Goal: Task Accomplishment & Management: Complete application form

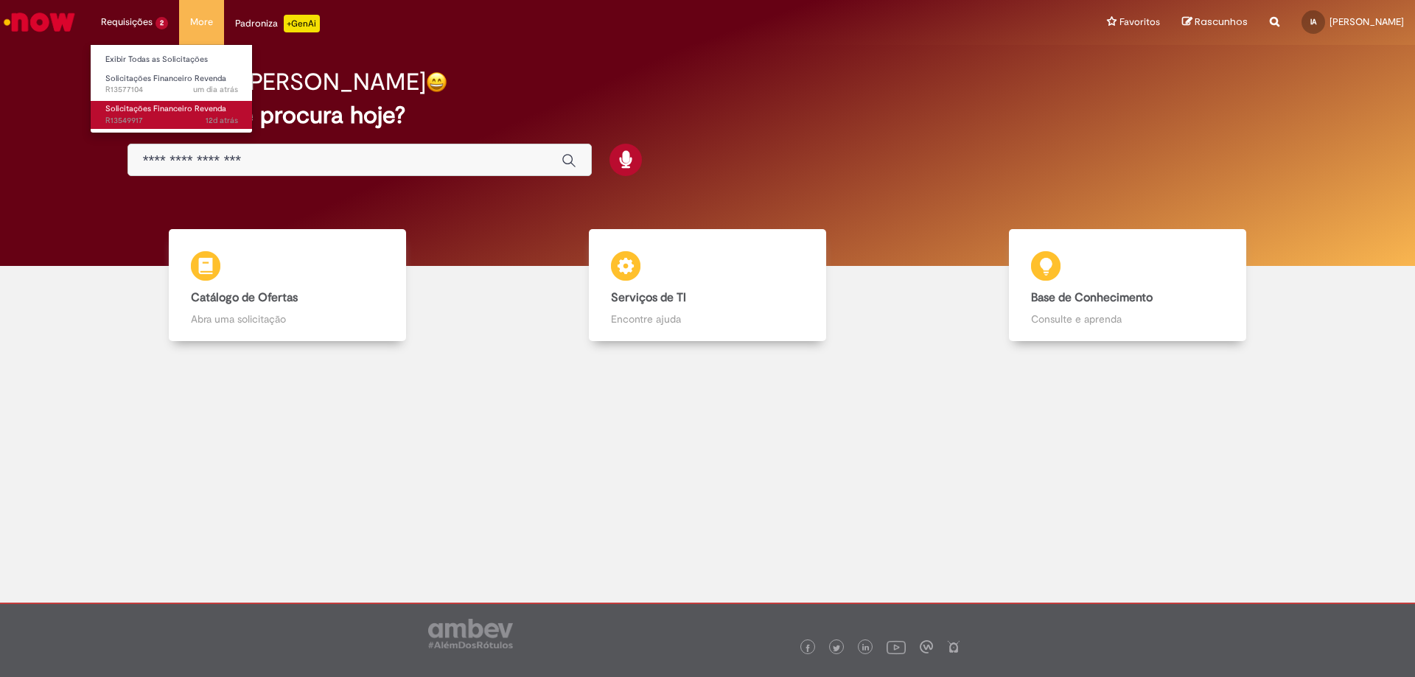
click at [128, 114] on span "Solicitações Financeiro Revenda" at bounding box center [165, 108] width 121 height 11
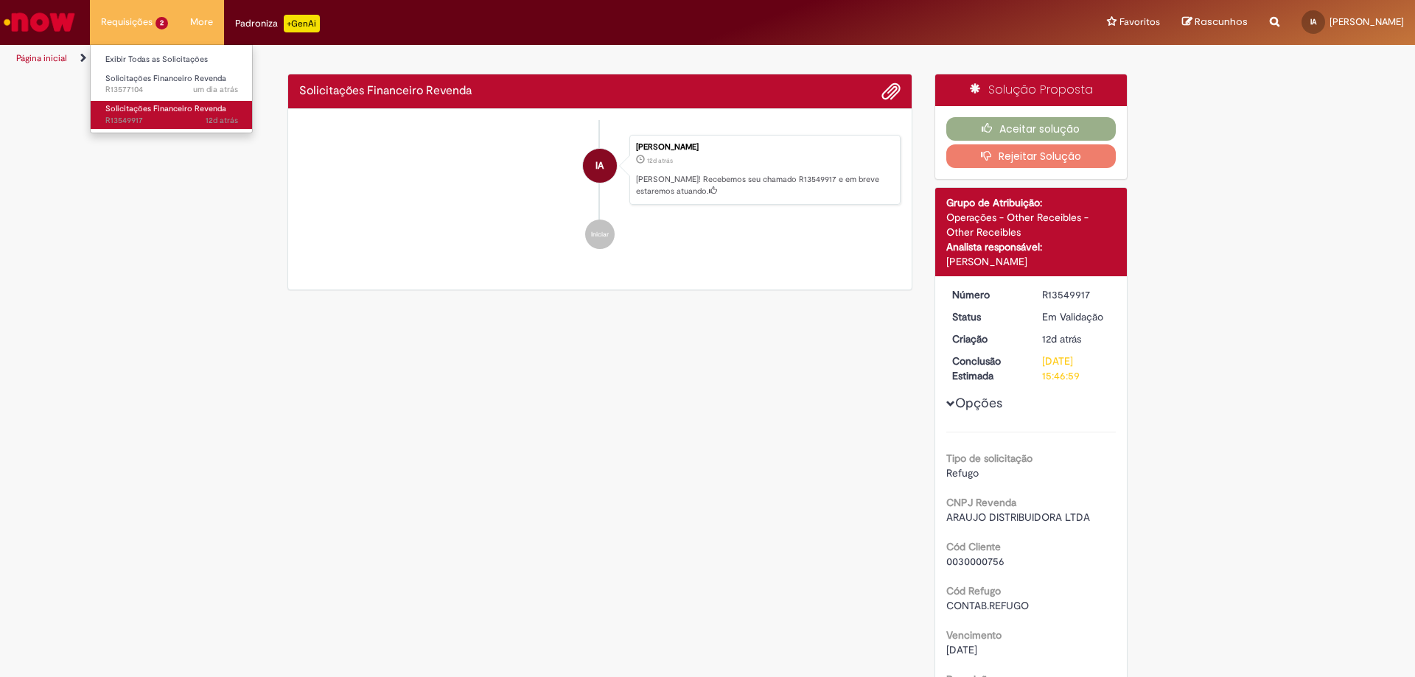
click at [142, 116] on span "12d atrás 12 dias atrás R13549917" at bounding box center [171, 121] width 133 height 12
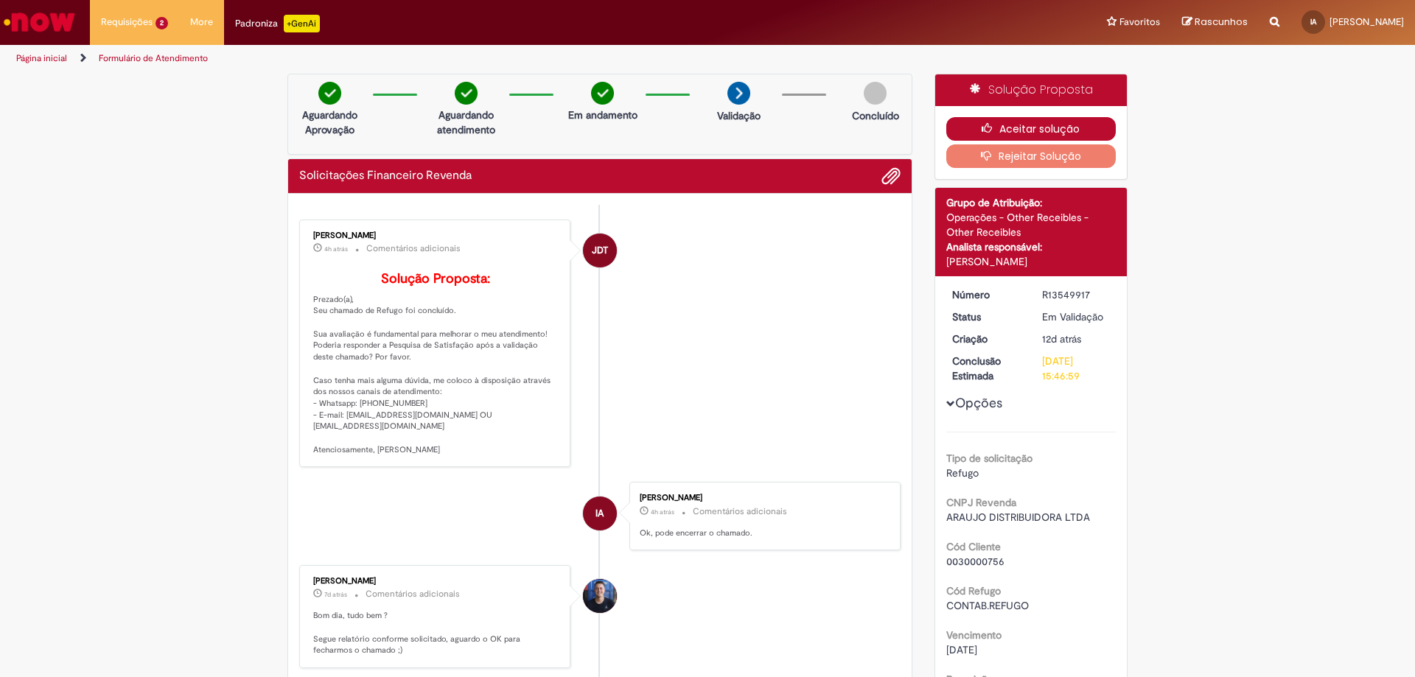
click at [1064, 128] on button "Aceitar solução" at bounding box center [1031, 129] width 170 height 24
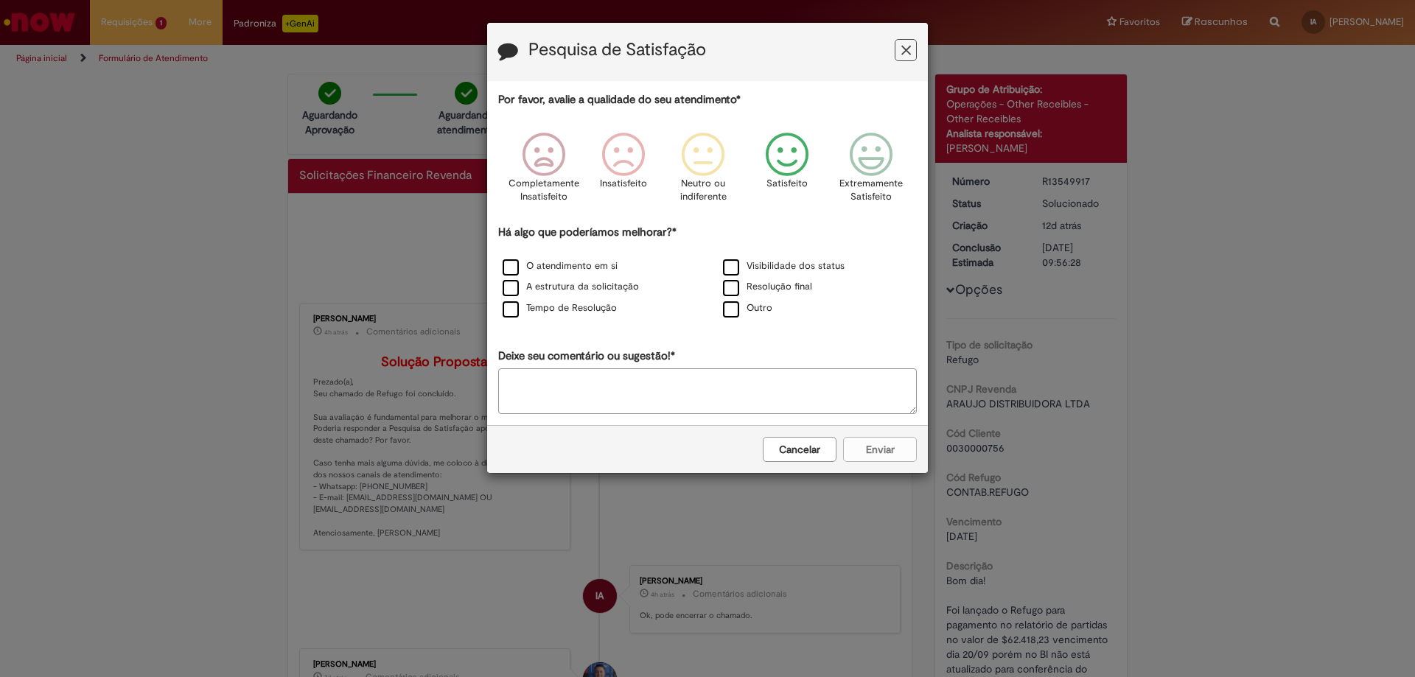
click at [793, 170] on icon "Feedback" at bounding box center [787, 155] width 55 height 44
click at [557, 267] on label "O atendimento em si" at bounding box center [560, 266] width 115 height 14
click at [859, 447] on button "Enviar" at bounding box center [880, 449] width 74 height 25
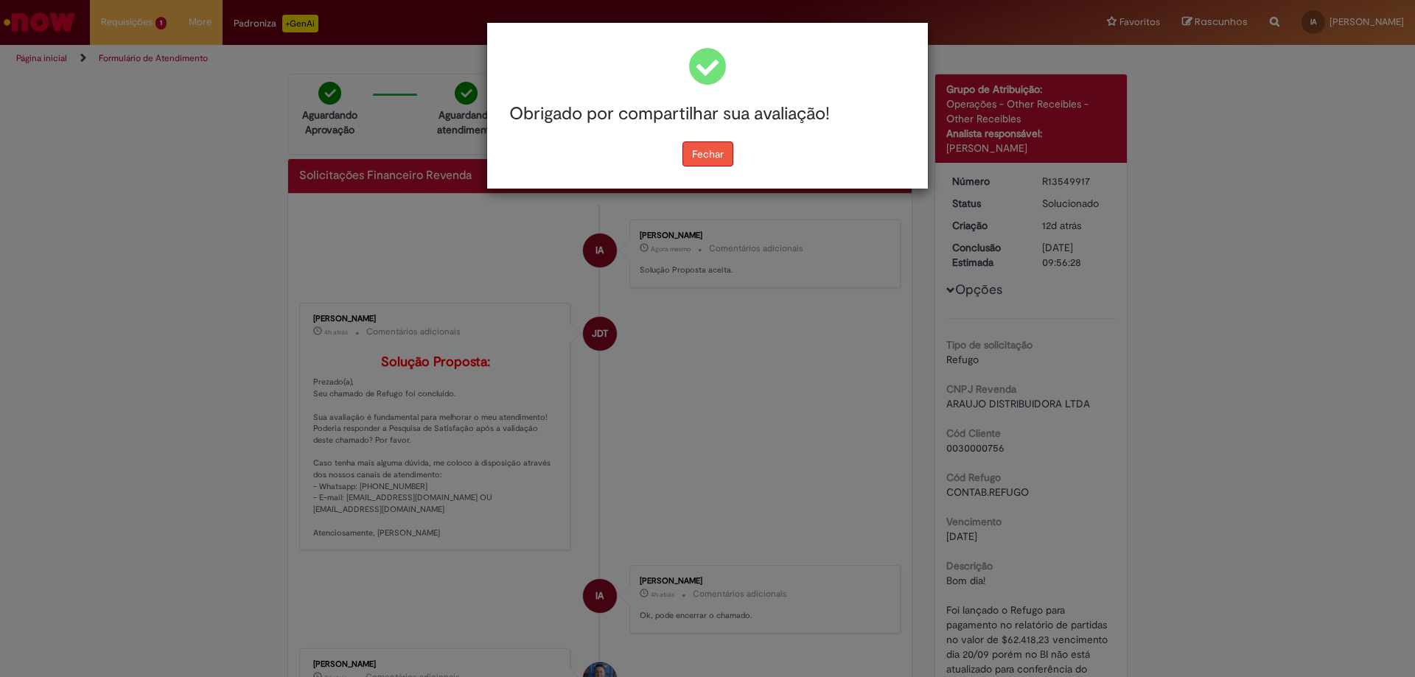
click at [698, 159] on button "Fechar" at bounding box center [708, 154] width 51 height 25
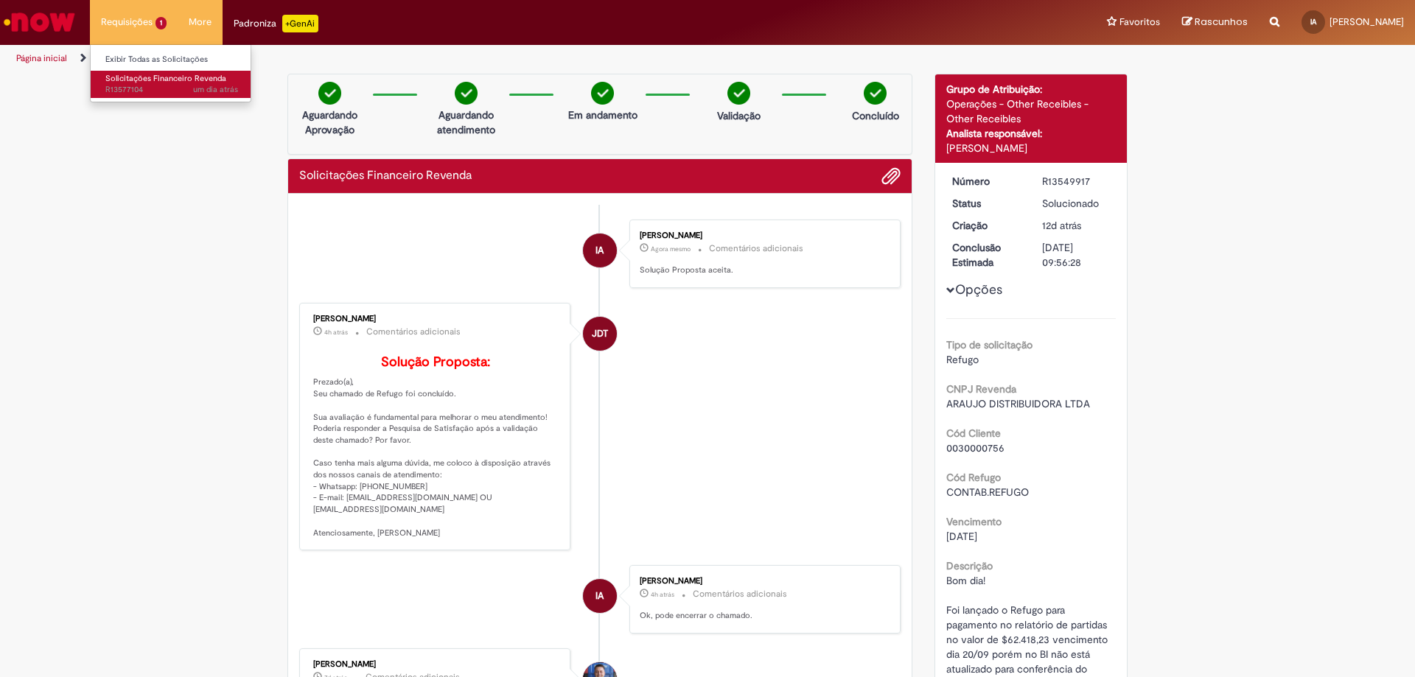
click at [134, 83] on span "Solicitações Financeiro Revenda" at bounding box center [165, 78] width 121 height 11
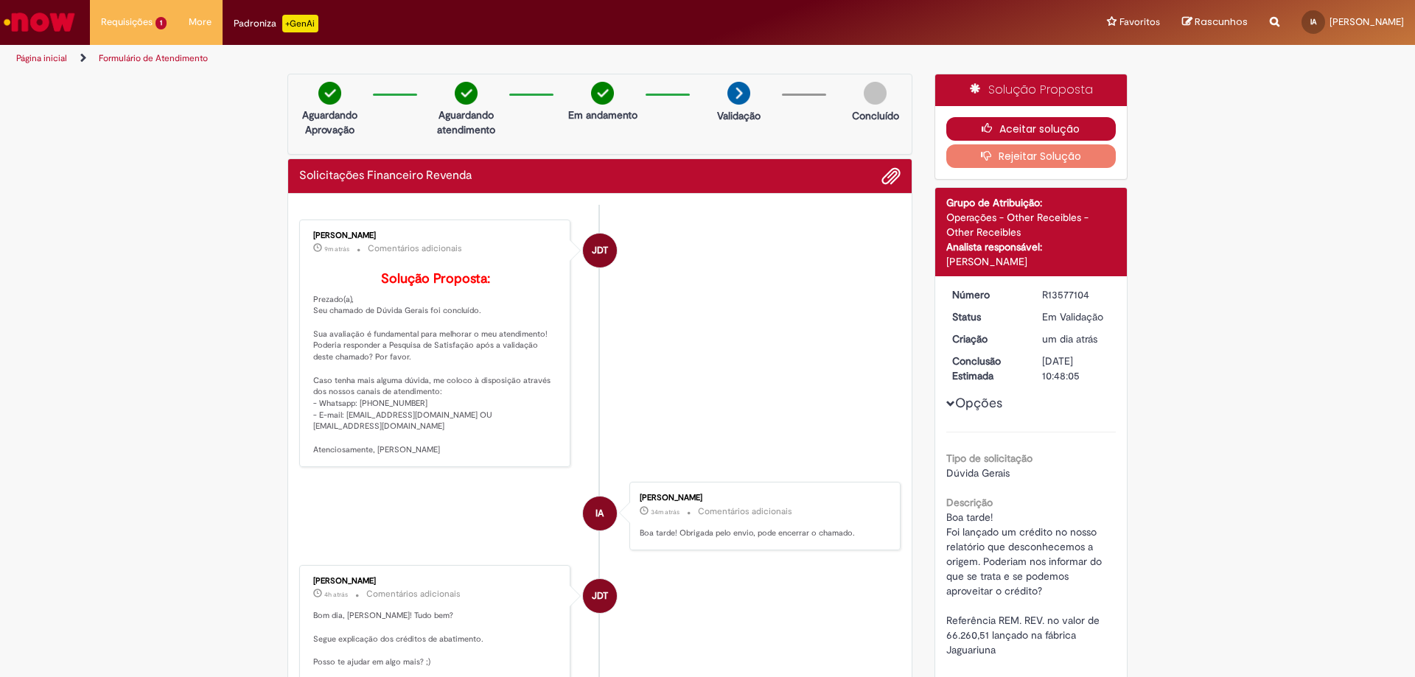
click at [1011, 120] on button "Aceitar solução" at bounding box center [1031, 129] width 170 height 24
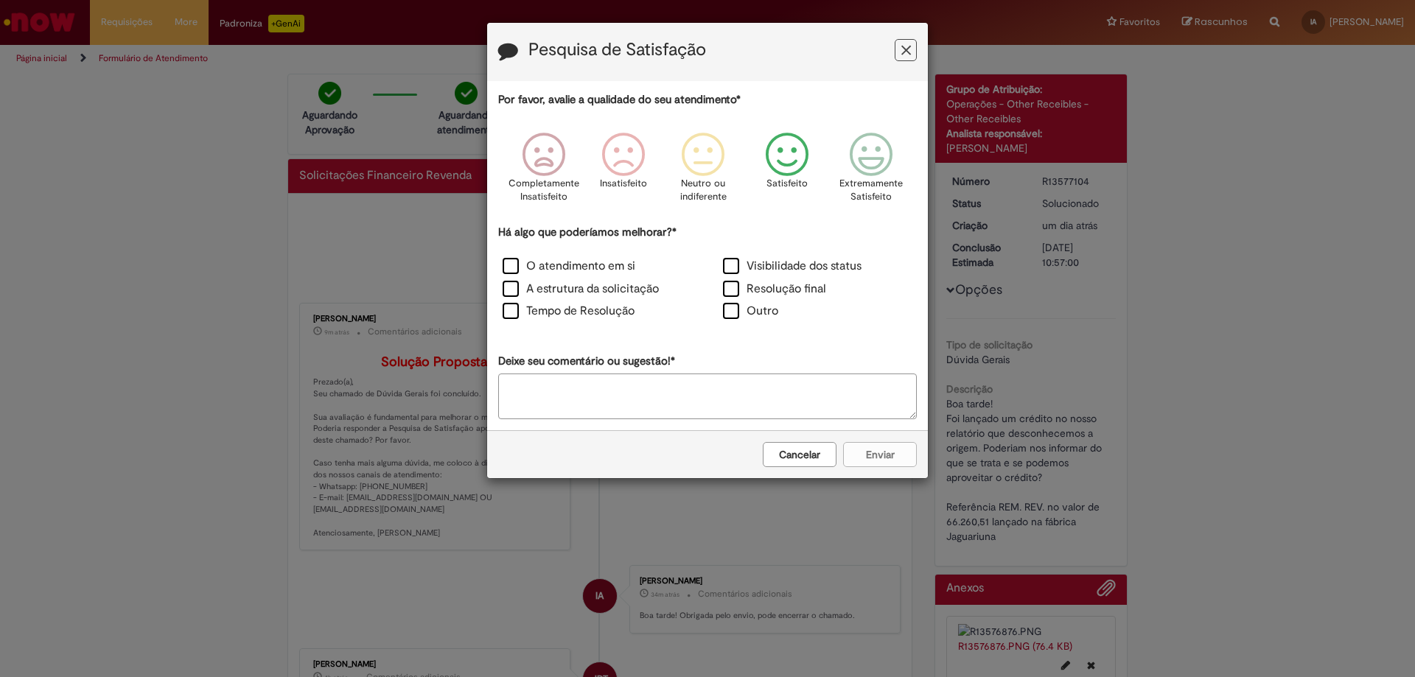
click at [786, 160] on icon "Feedback" at bounding box center [787, 155] width 55 height 44
click at [591, 259] on label "O atendimento em si" at bounding box center [569, 266] width 133 height 17
click at [567, 307] on label "Tempo de Resolução" at bounding box center [569, 311] width 132 height 17
click at [515, 263] on label "O atendimento em si" at bounding box center [569, 266] width 133 height 17
click at [762, 290] on label "Resolução final" at bounding box center [774, 289] width 103 height 17
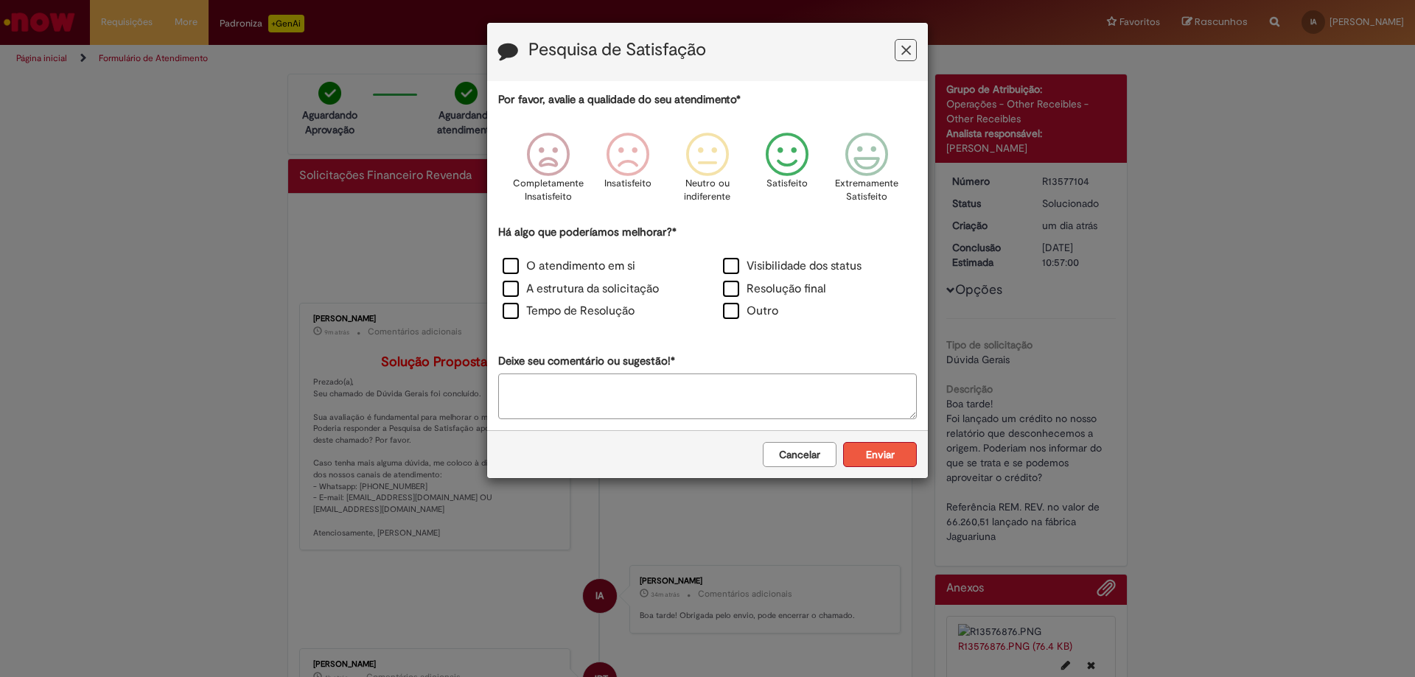
click at [882, 459] on button "Enviar" at bounding box center [880, 454] width 74 height 25
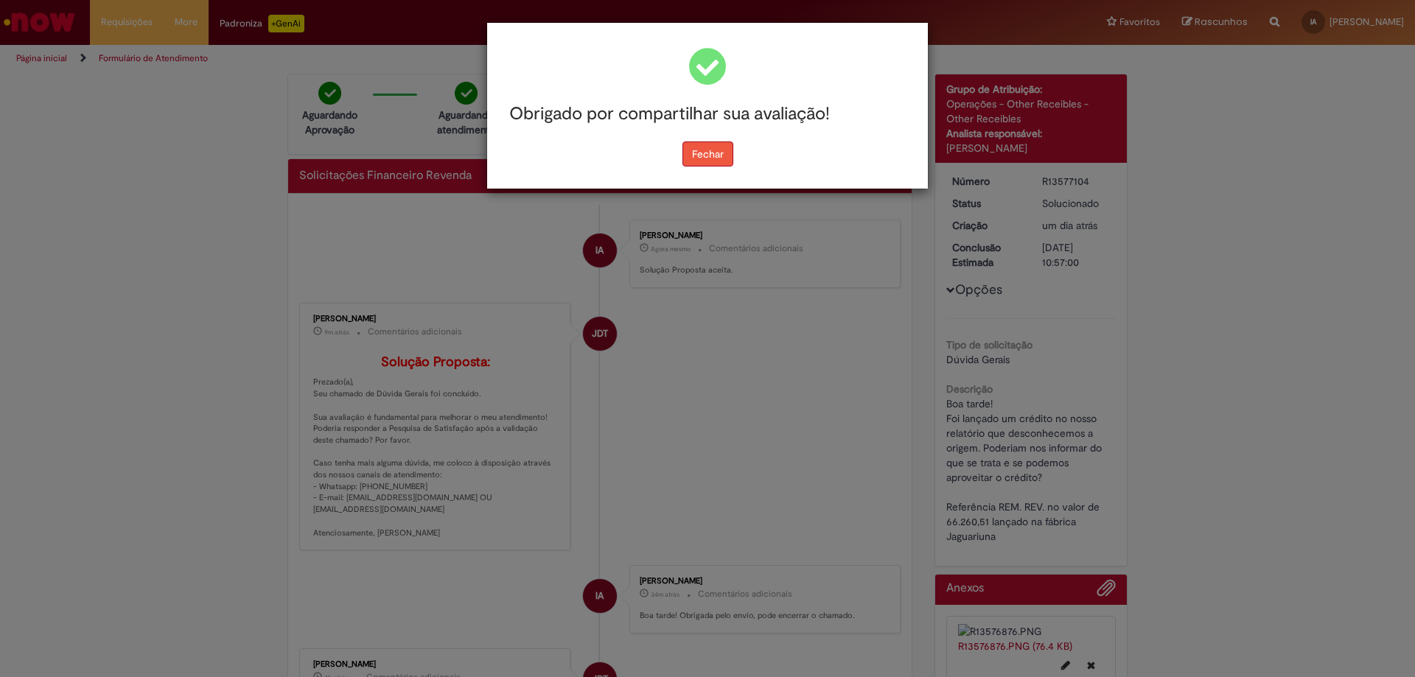
click at [705, 153] on button "Fechar" at bounding box center [708, 154] width 51 height 25
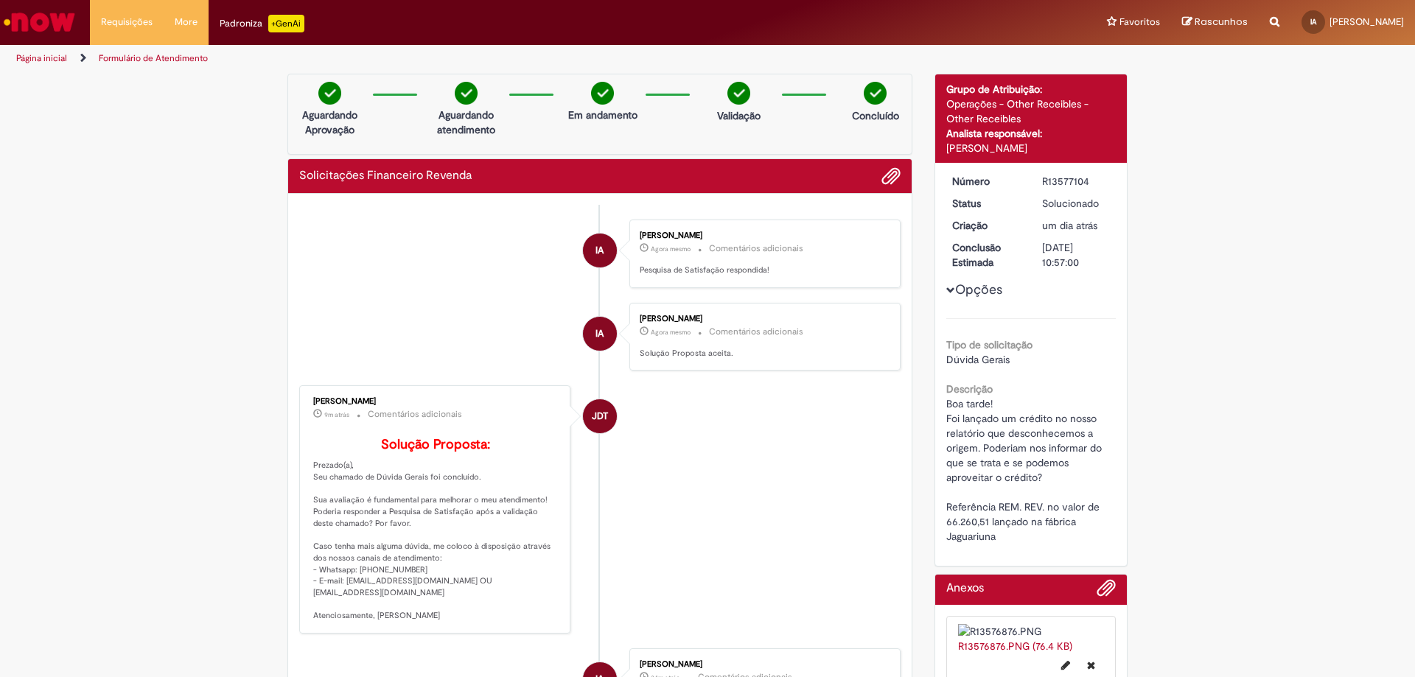
click at [35, 29] on img "Ir para a Homepage" at bounding box center [39, 21] width 76 height 29
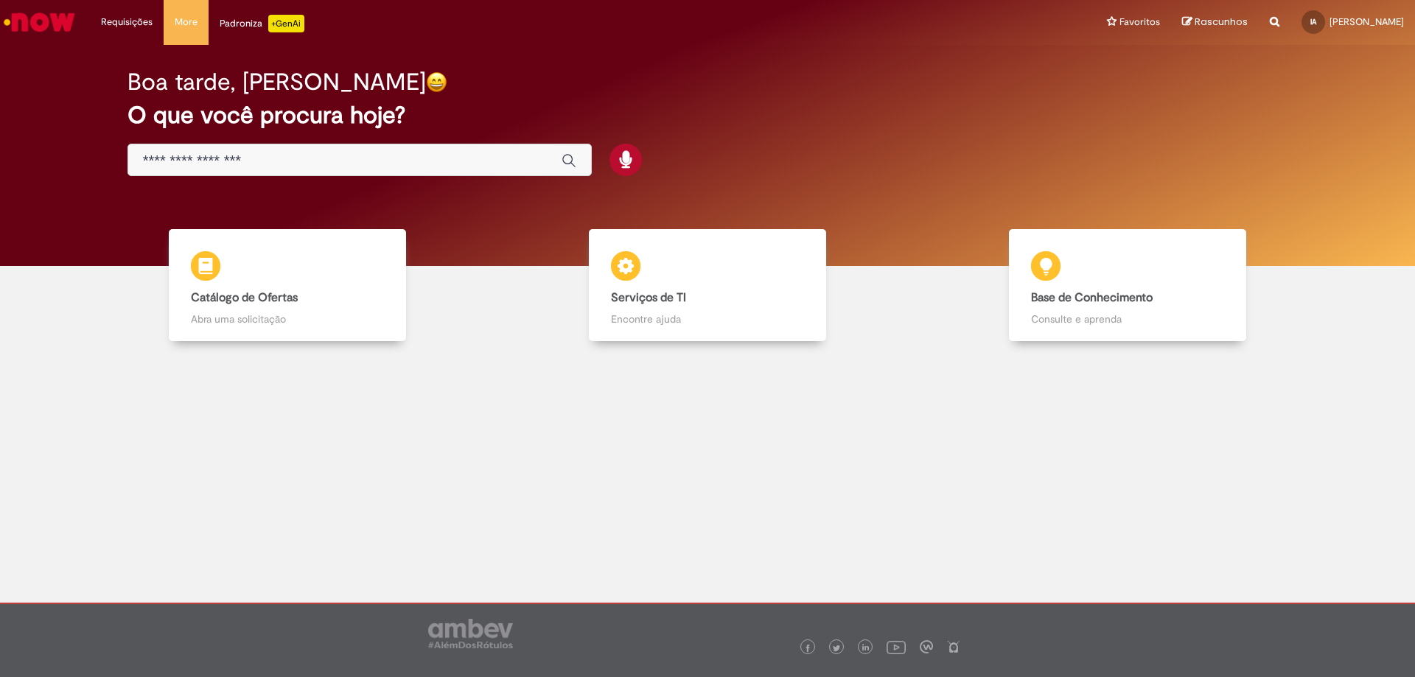
click at [221, 156] on input "Basta digitar aqui" at bounding box center [345, 161] width 404 height 17
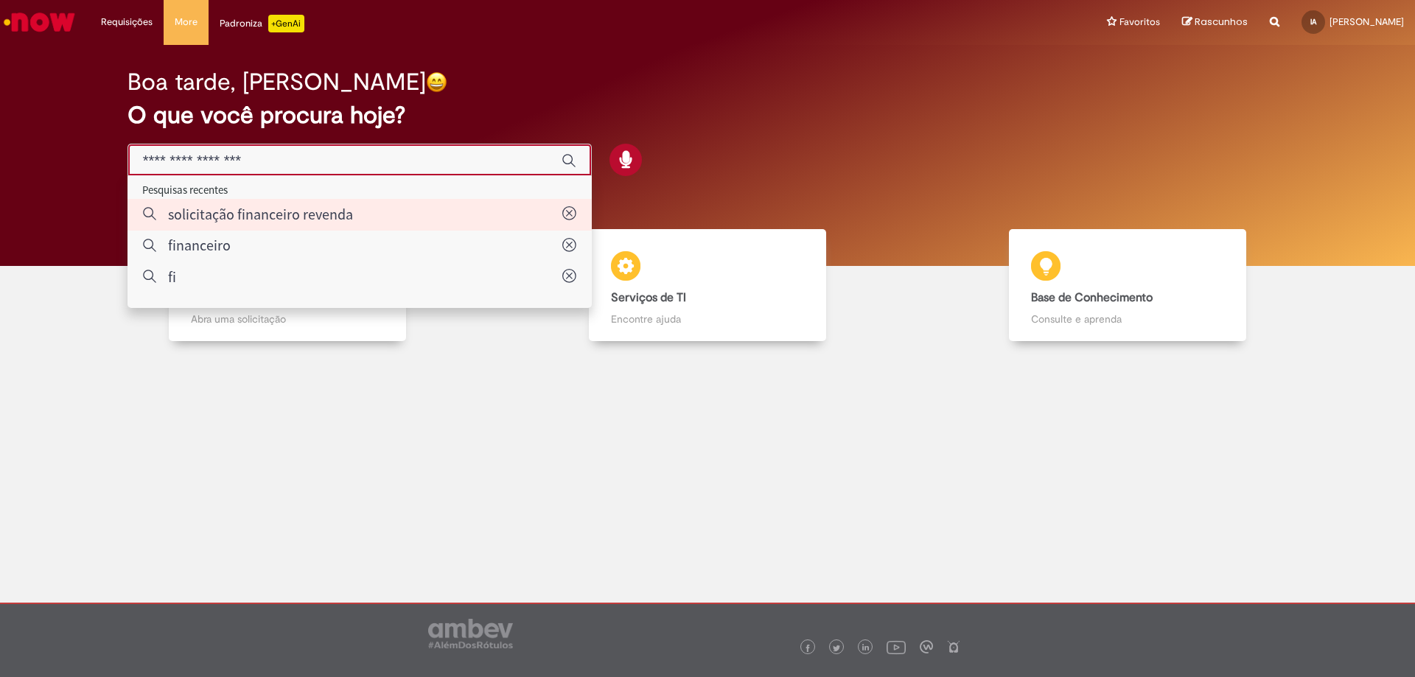
type input "**********"
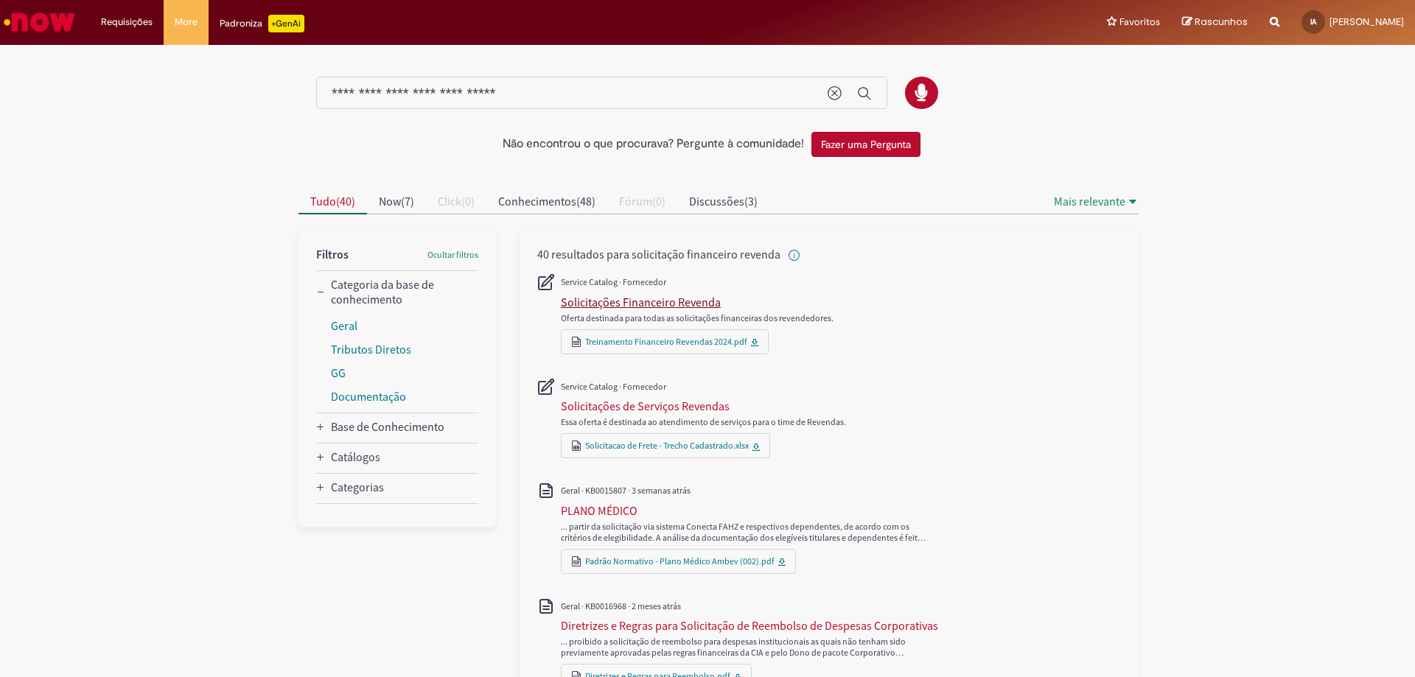
click at [628, 306] on div "Solicitações Financeiro Revenda" at bounding box center [641, 302] width 160 height 15
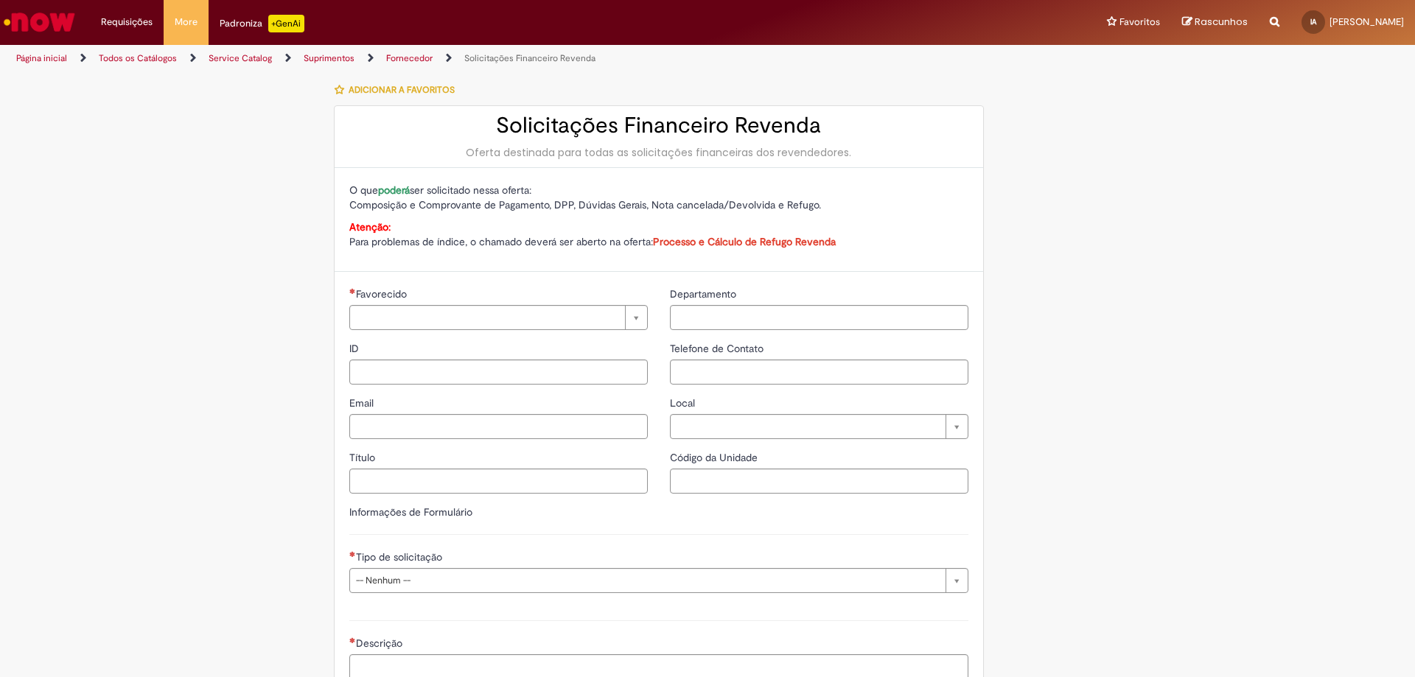
type input "**********"
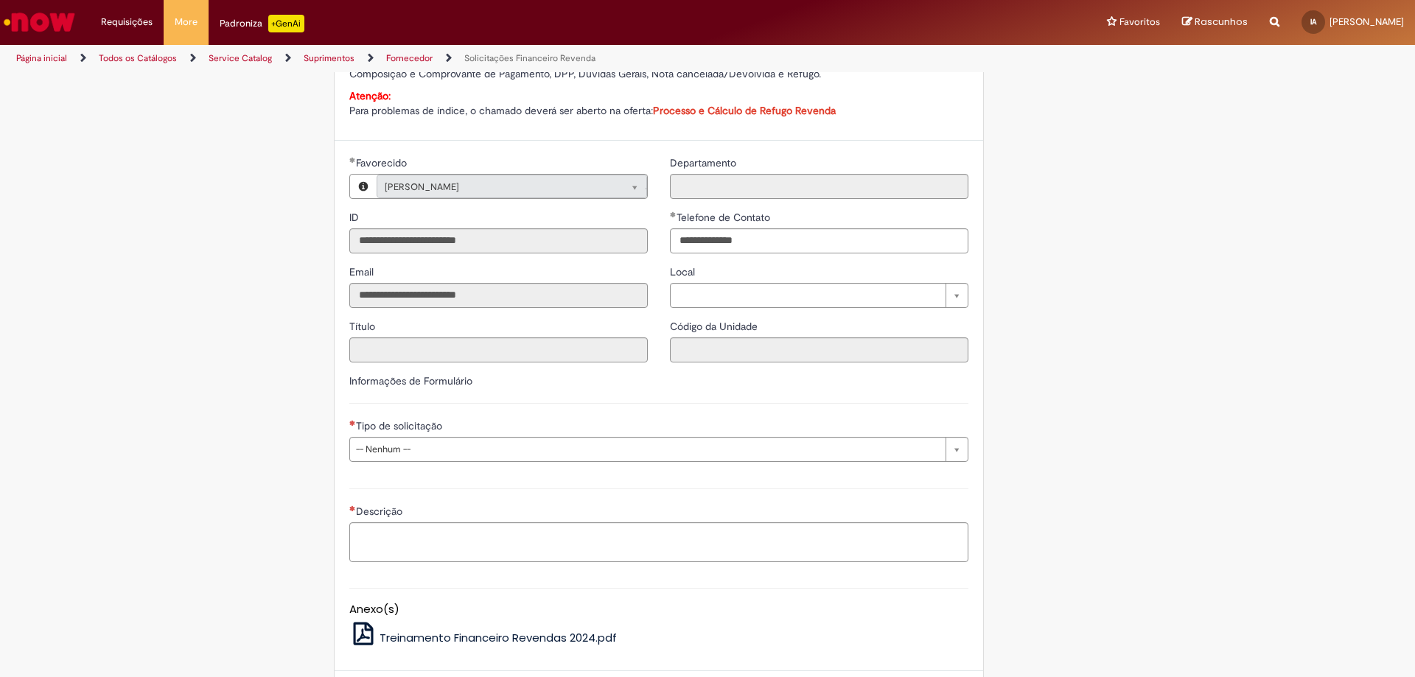
scroll to position [221, 0]
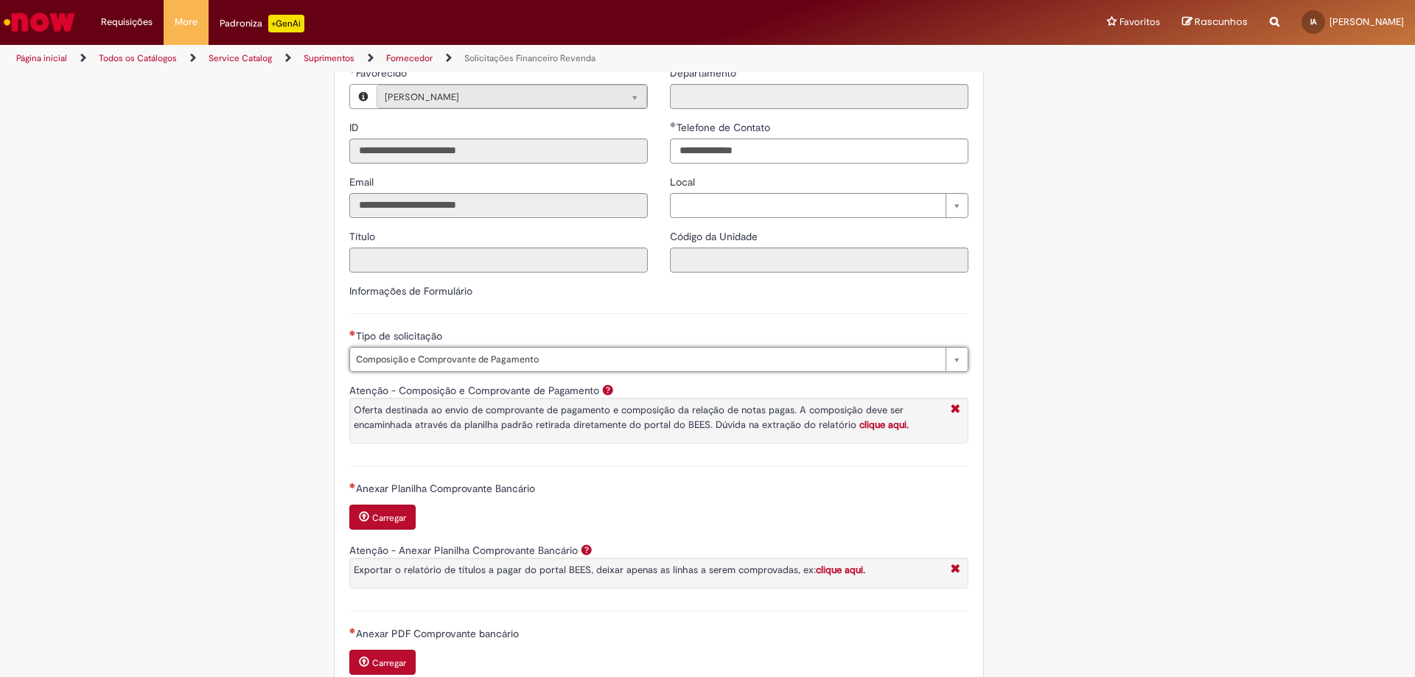
type input "**********"
select select "**********"
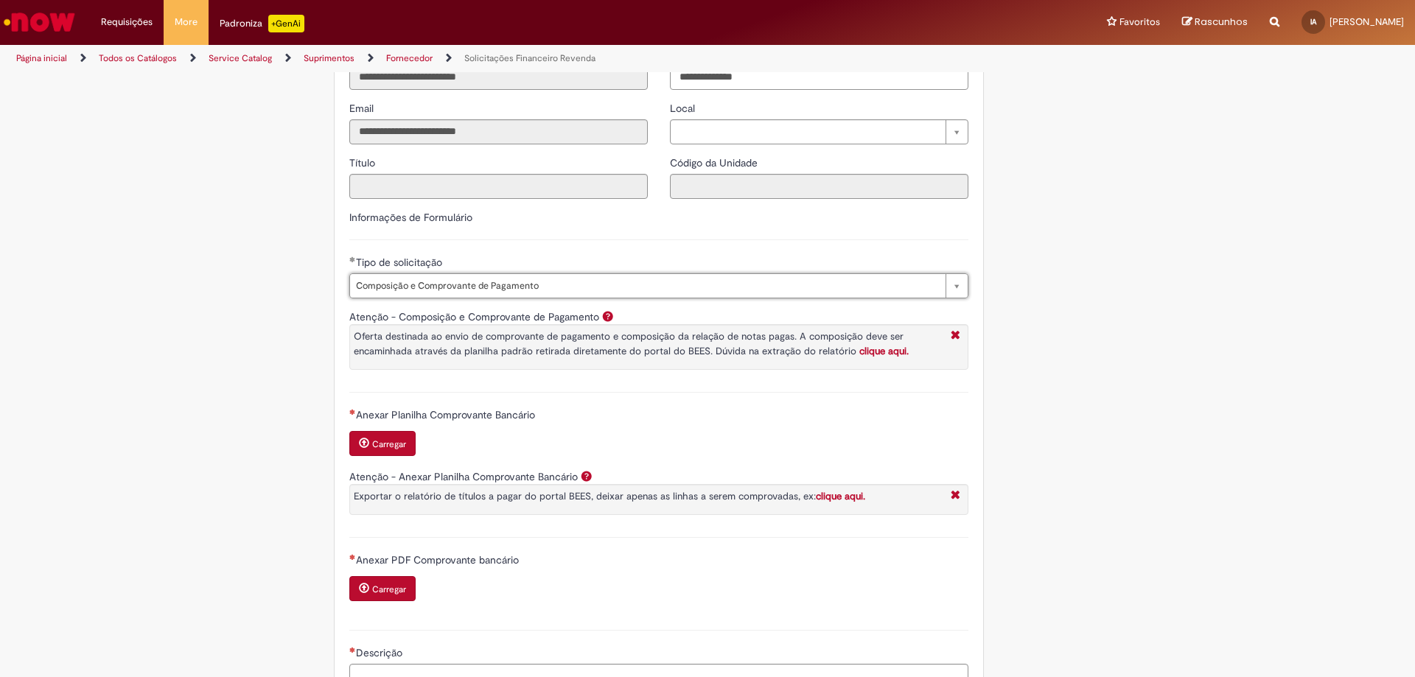
scroll to position [369, 0]
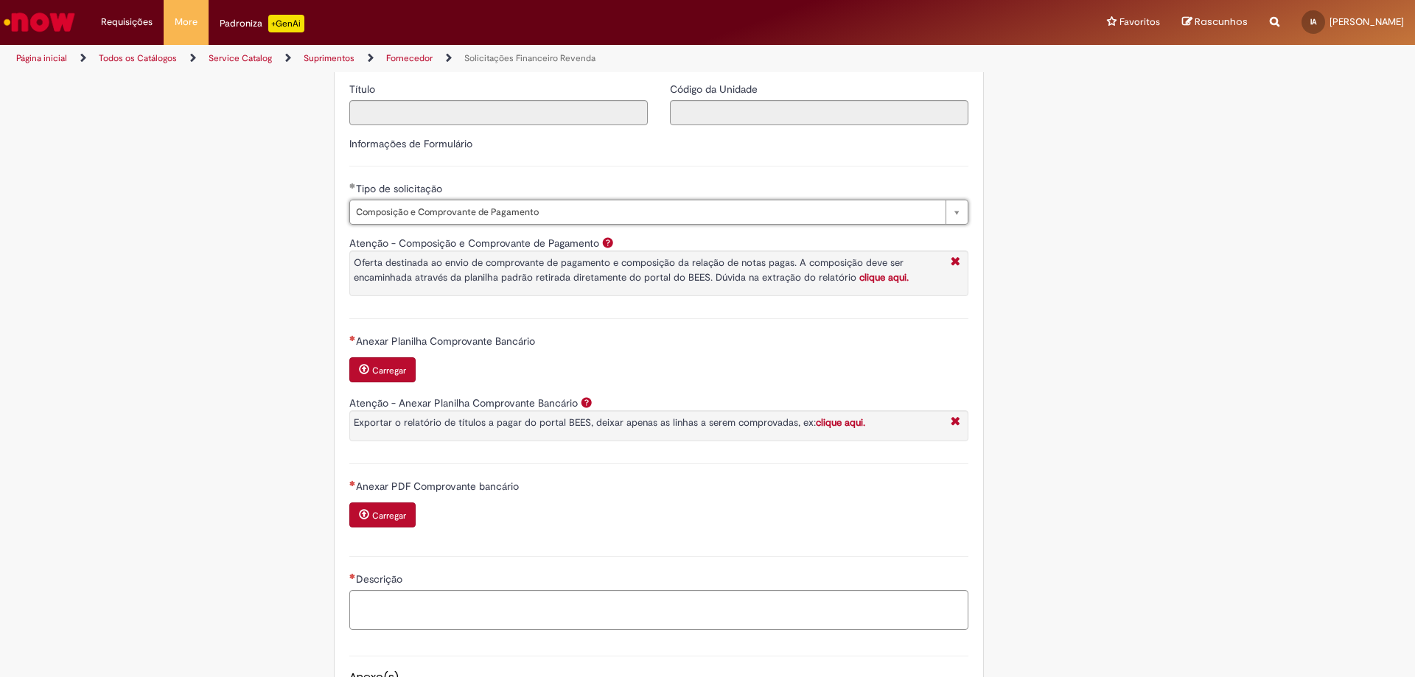
click at [382, 362] on button "Carregar" at bounding box center [382, 370] width 66 height 25
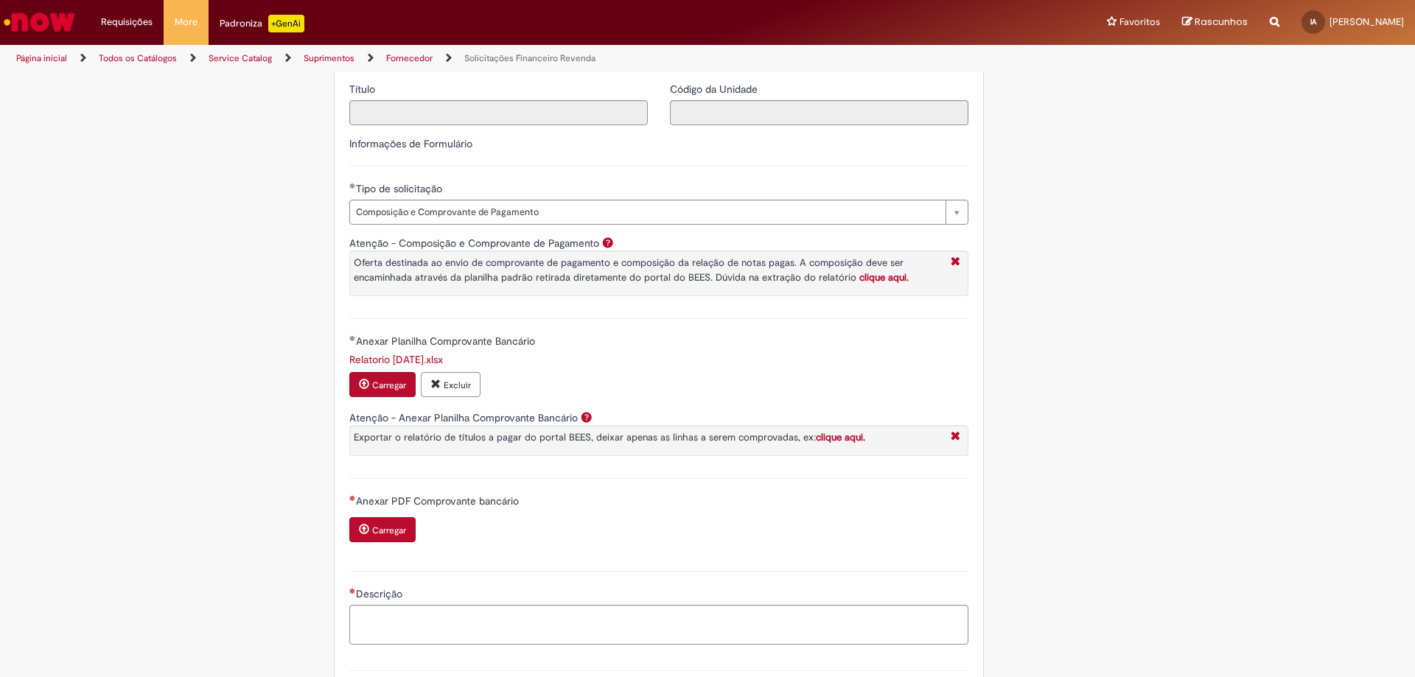
click at [380, 534] on small "Carregar" at bounding box center [389, 531] width 34 height 12
click at [465, 627] on textarea "Descrição" at bounding box center [658, 640] width 619 height 40
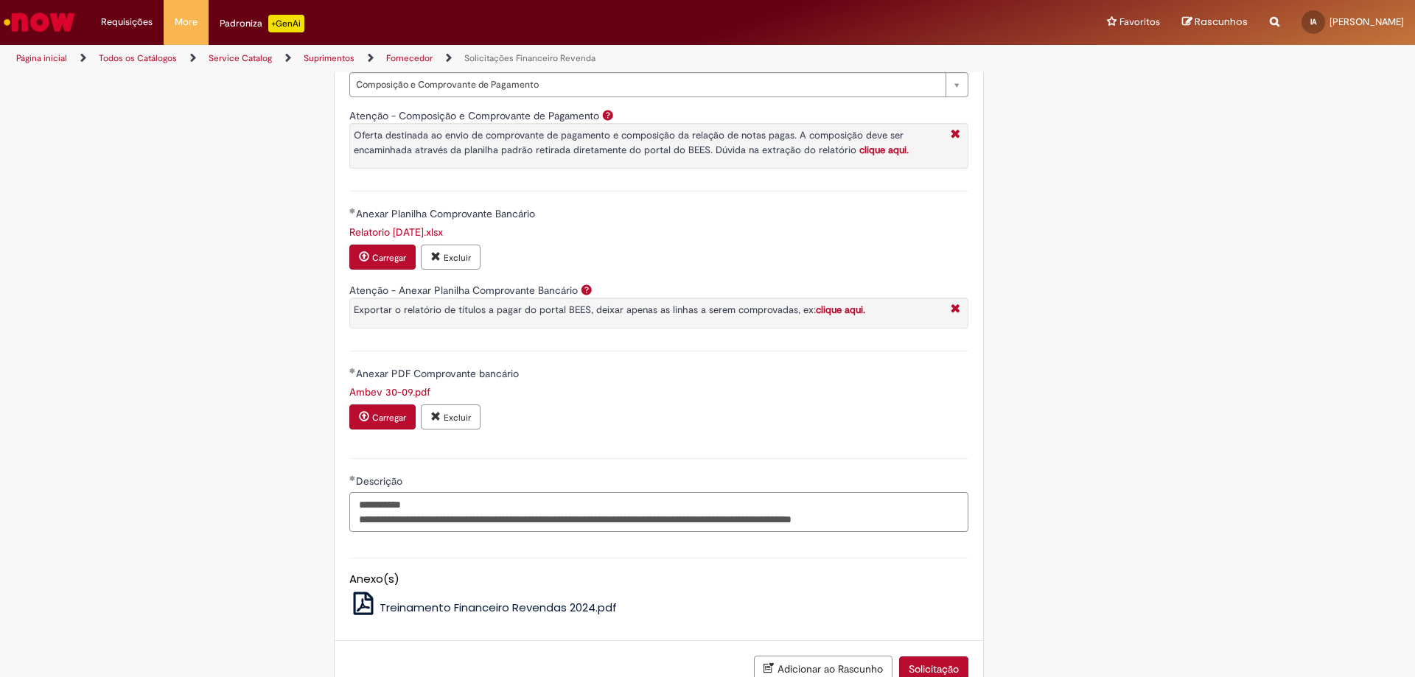
scroll to position [590, 0]
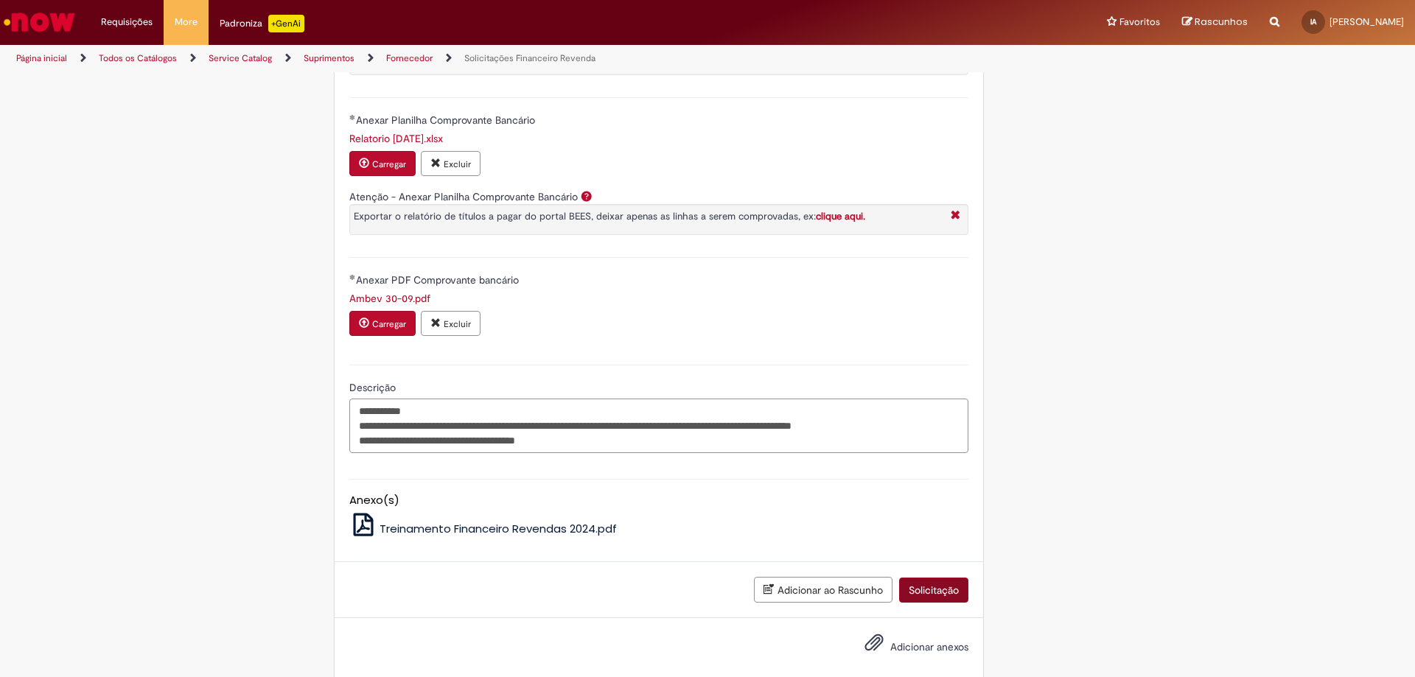
type textarea "**********"
click at [938, 587] on button "Solicitação" at bounding box center [933, 590] width 69 height 25
